Goal: Find specific fact: Find specific fact

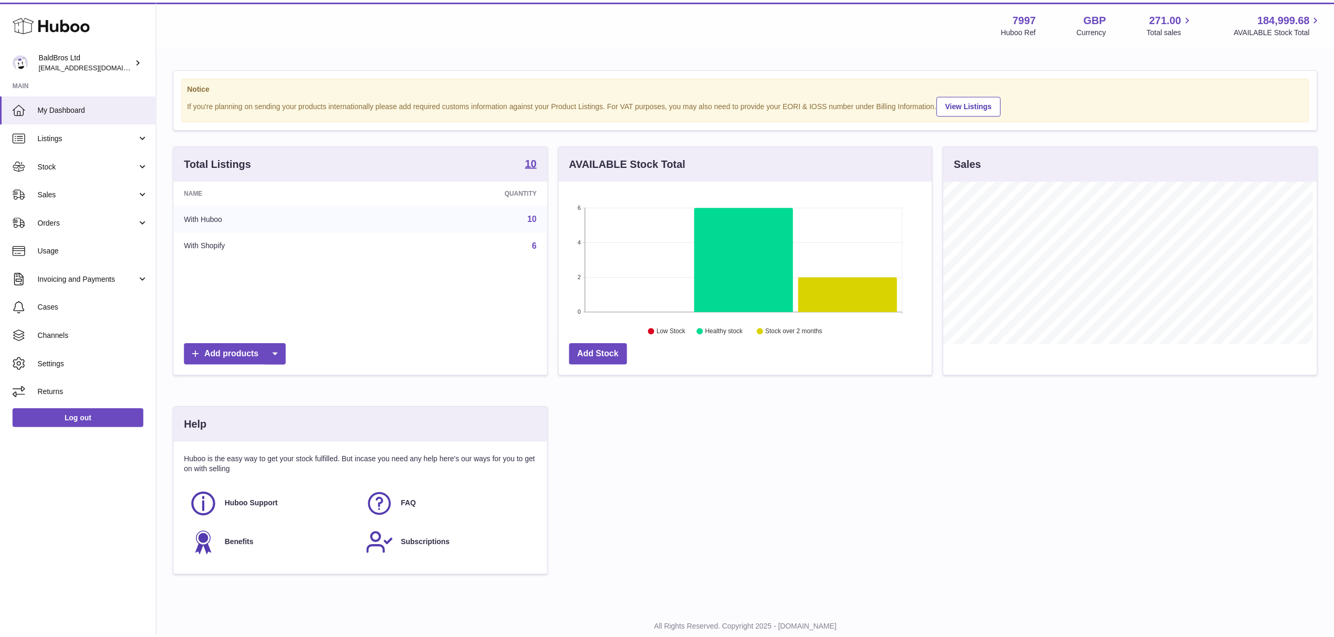
scroll to position [524916, 524707]
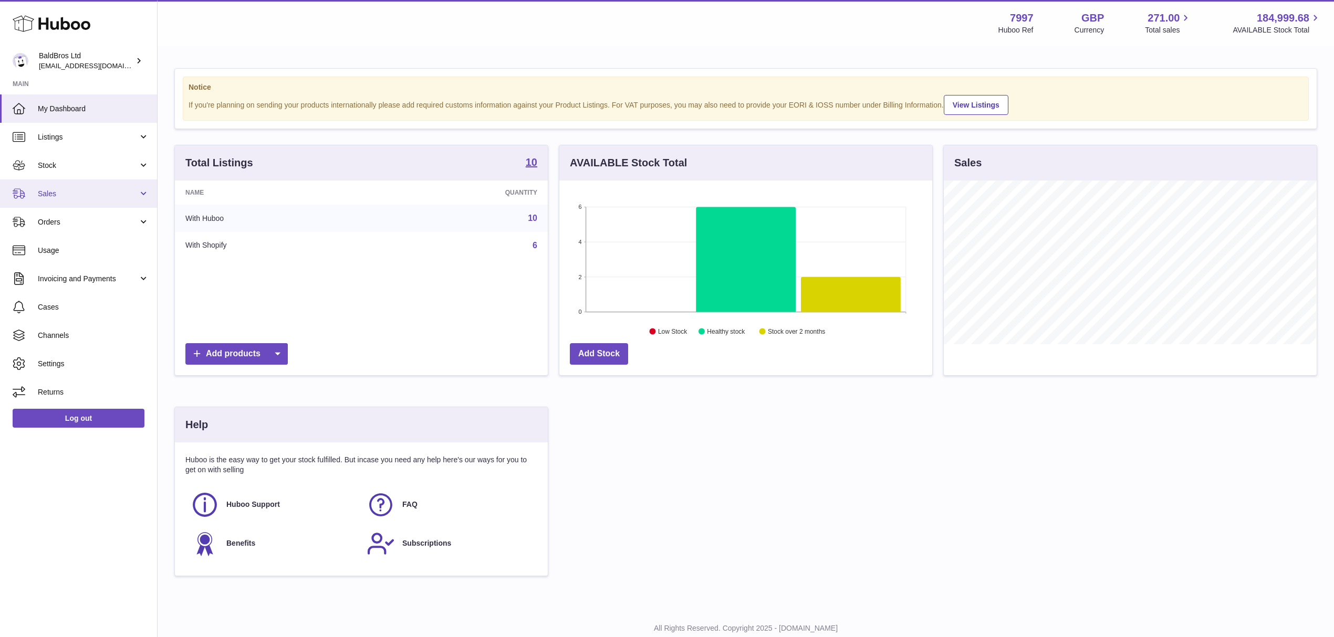
click at [85, 195] on span "Sales" at bounding box center [88, 194] width 100 height 10
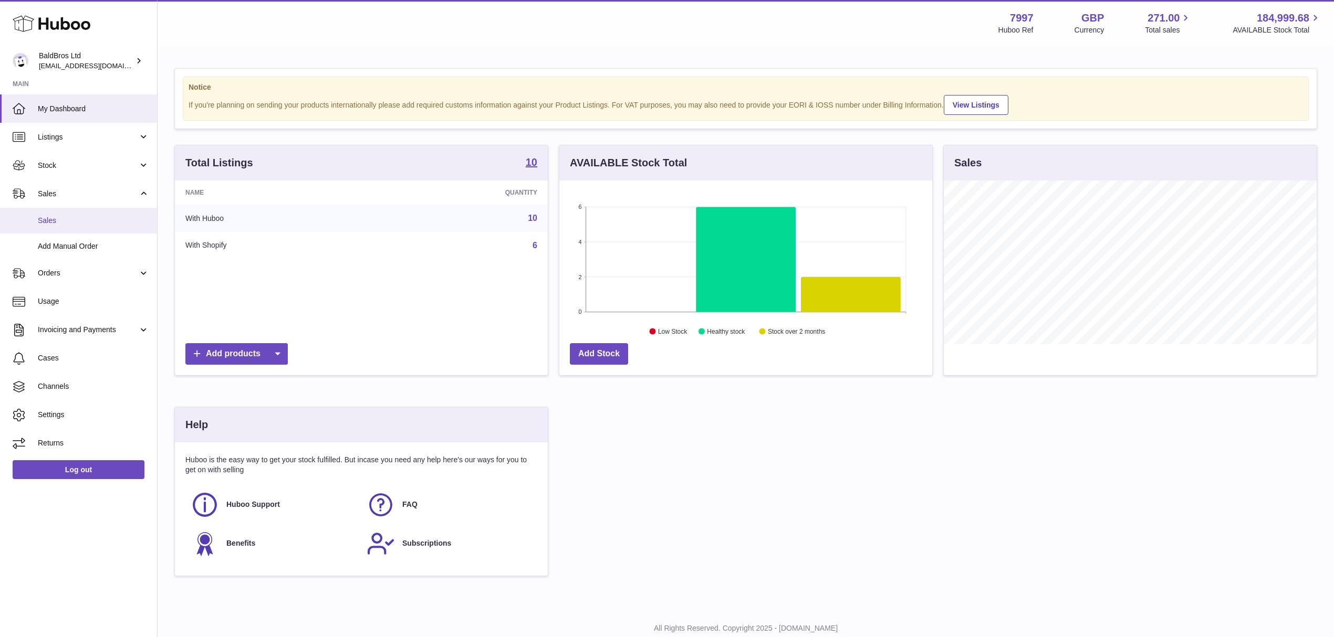
click at [95, 223] on span "Sales" at bounding box center [93, 221] width 111 height 10
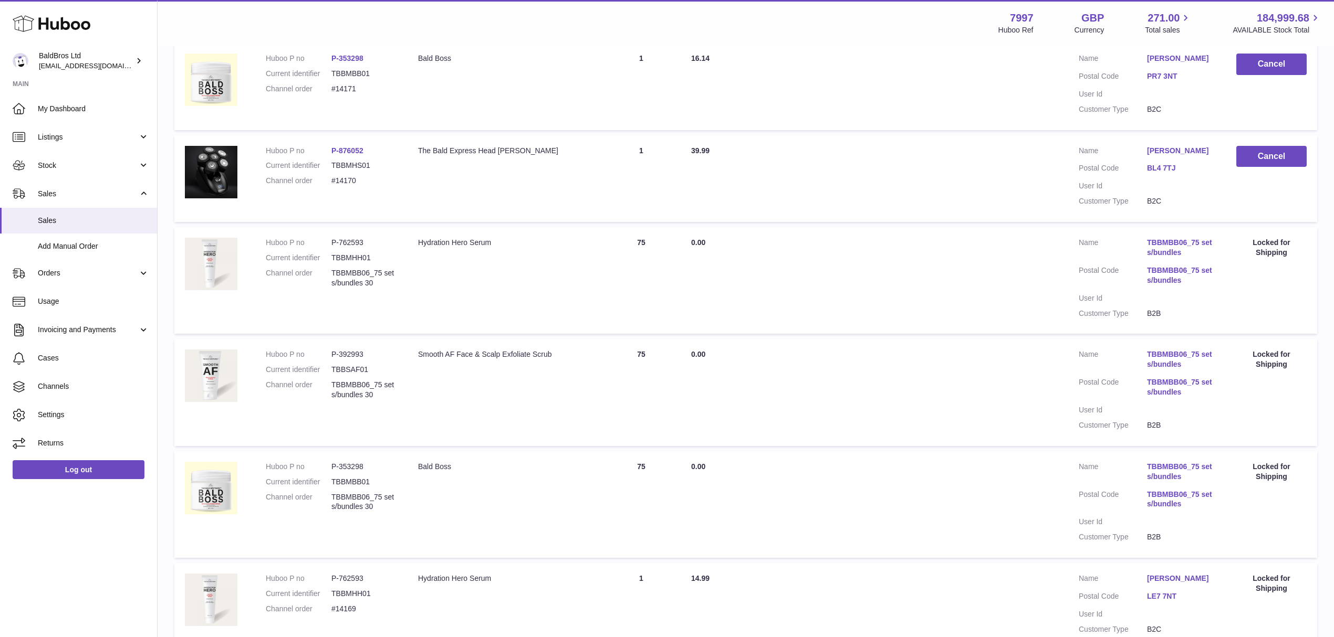
scroll to position [350, 0]
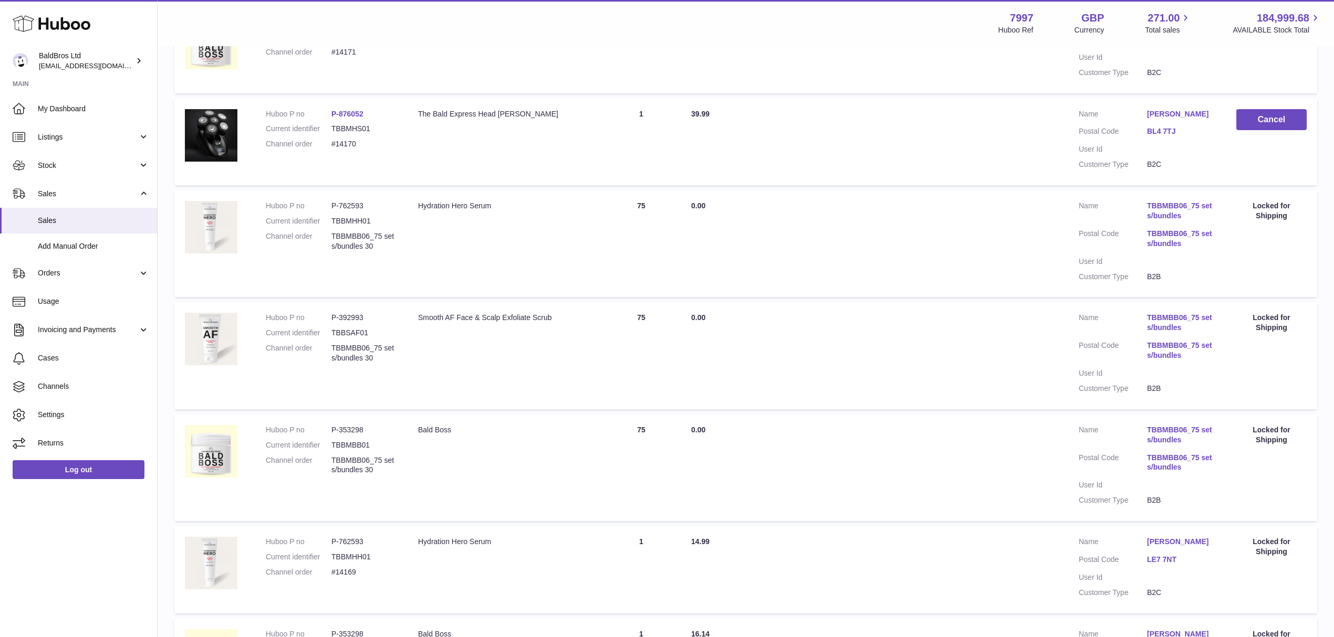
drag, startPoint x: 369, startPoint y: 202, endPoint x: 339, endPoint y: 200, distance: 30.0
click at [339, 201] on dd "P-762593" at bounding box center [364, 206] width 66 height 10
copy dd "762593"
drag, startPoint x: 368, startPoint y: 315, endPoint x: 339, endPoint y: 315, distance: 29.4
click at [339, 315] on dd "P-392993" at bounding box center [364, 318] width 66 height 10
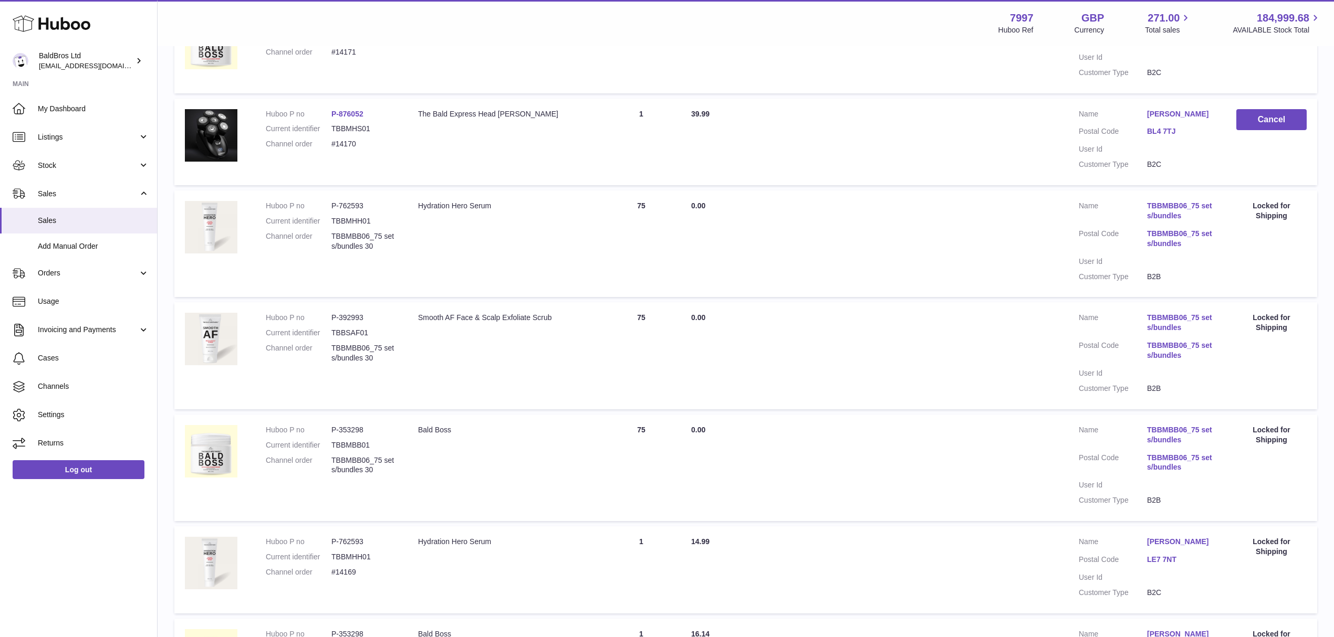
copy dd "392993"
drag, startPoint x: 367, startPoint y: 427, endPoint x: 339, endPoint y: 423, distance: 27.6
click at [339, 425] on dd "P-353298" at bounding box center [364, 430] width 66 height 10
copy dd "353298"
